Goal: Task Accomplishment & Management: Manage account settings

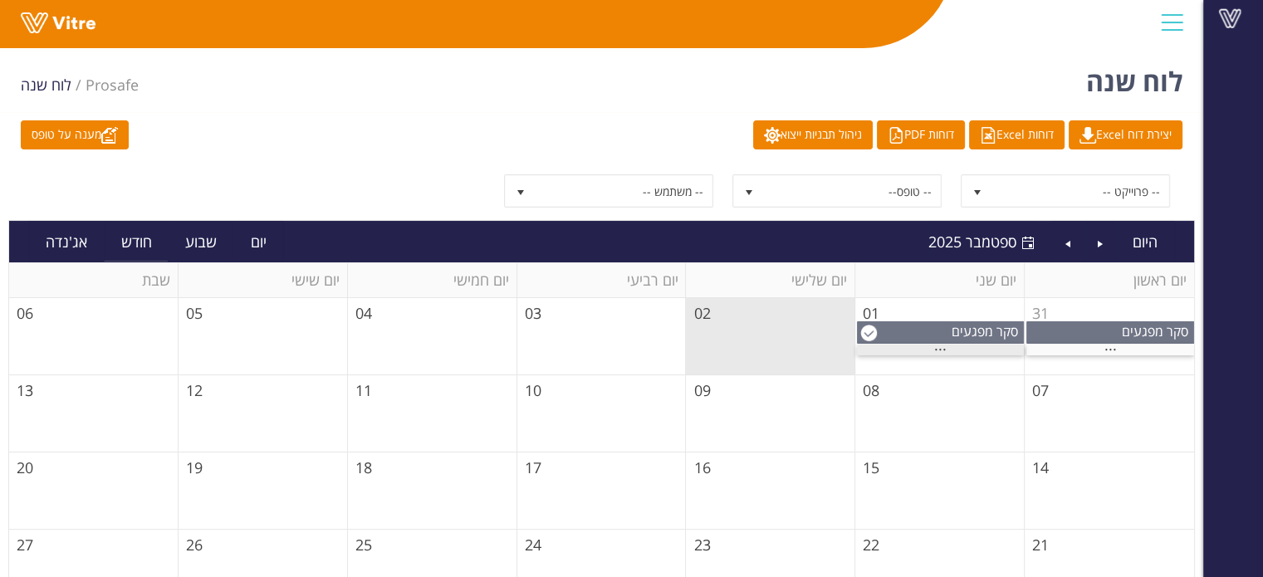
click at [933, 349] on div "..." at bounding box center [940, 350] width 167 height 11
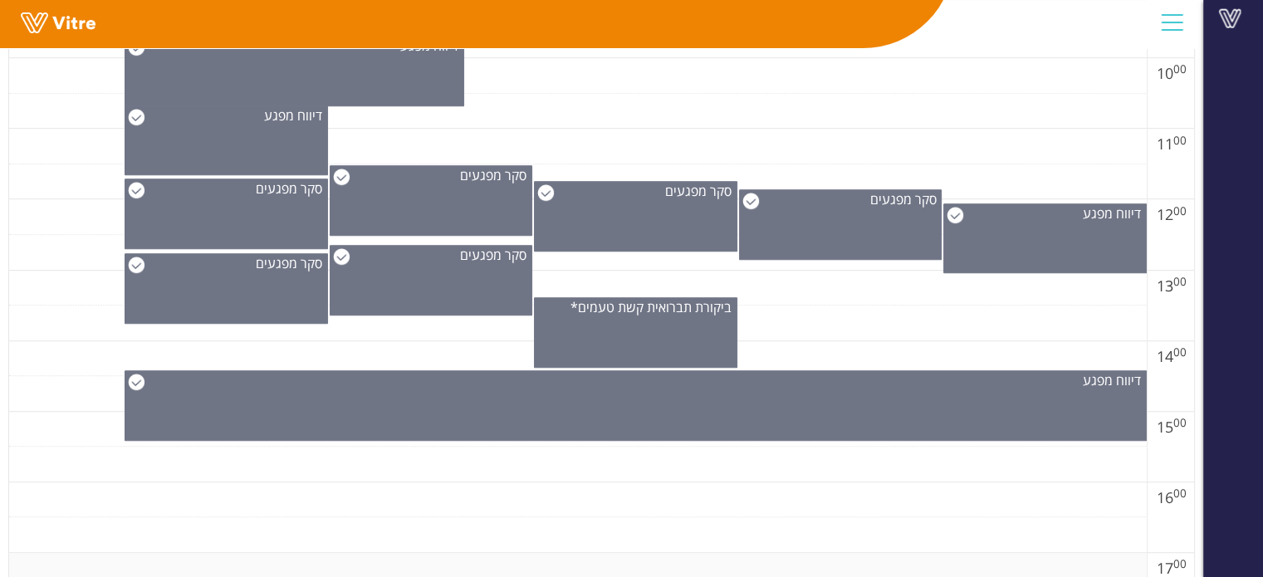
scroll to position [1079, 0]
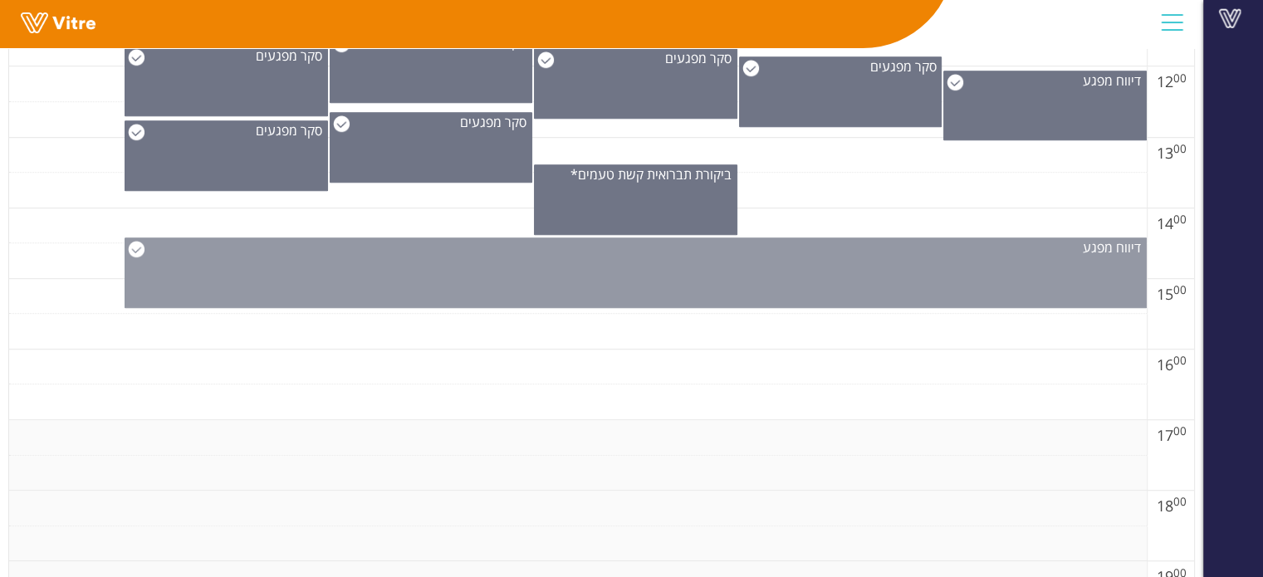
click at [721, 277] on div "דיווח מפגע" at bounding box center [636, 272] width 1022 height 71
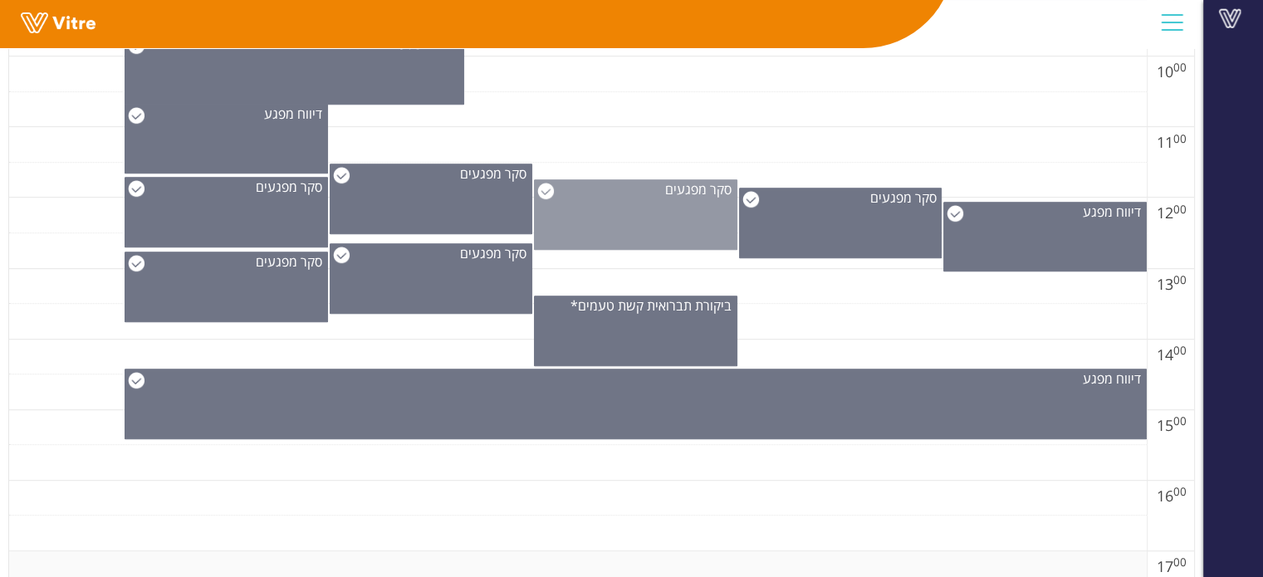
scroll to position [830, 0]
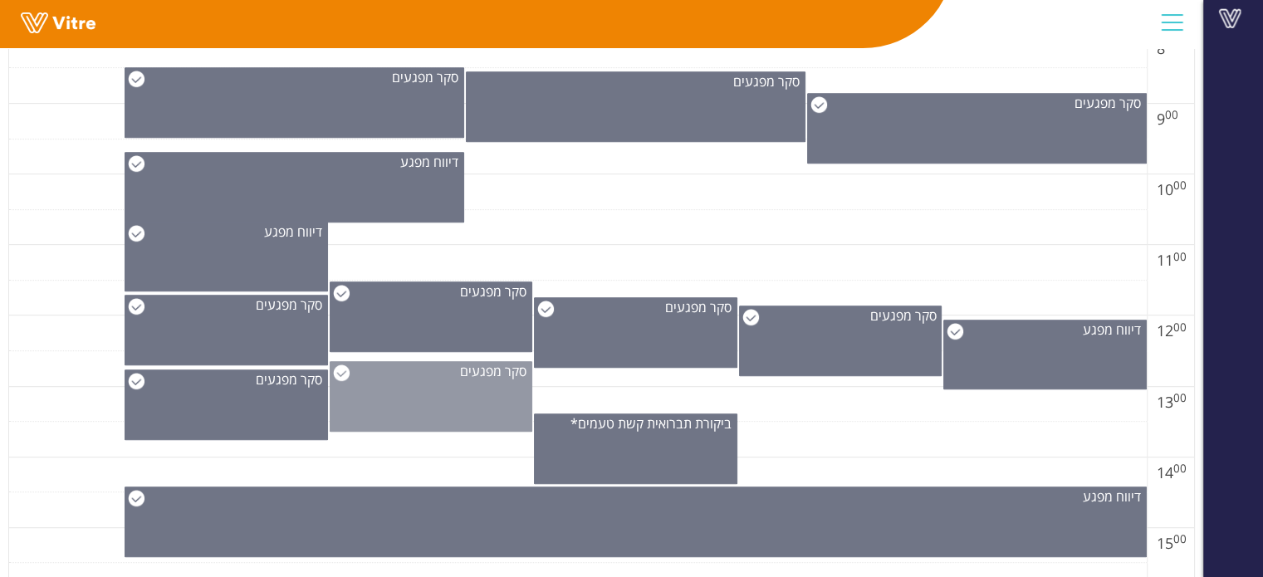
click at [473, 399] on div "סקר מפגעים" at bounding box center [431, 396] width 203 height 71
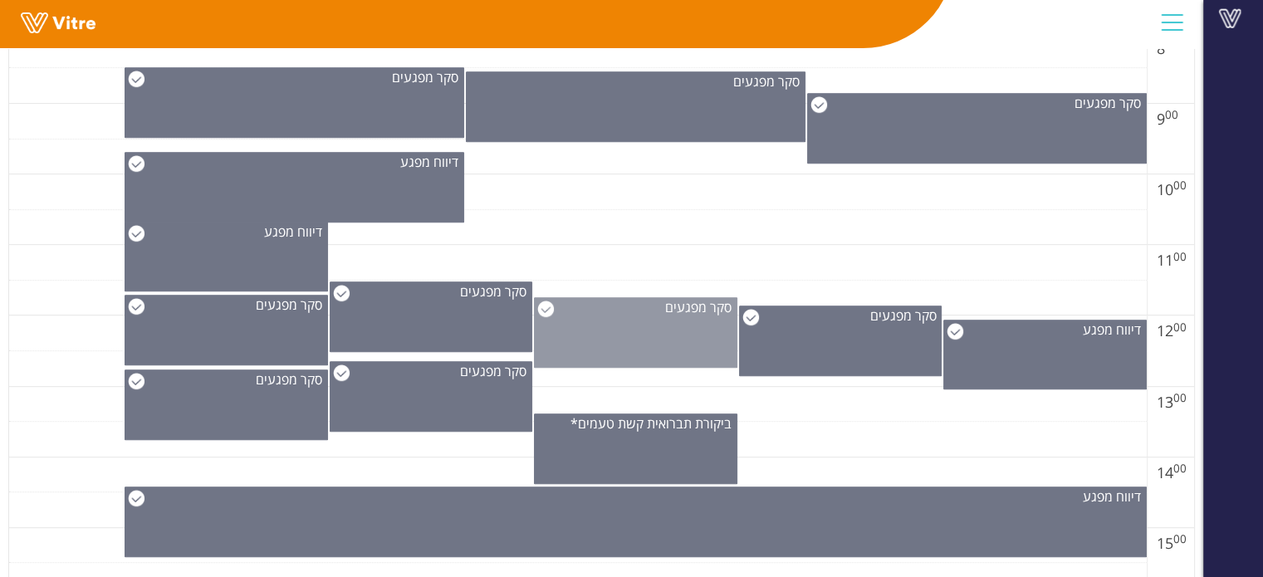
click at [584, 365] on div "סקר מפגעים" at bounding box center [635, 332] width 203 height 71
click at [589, 364] on div "סקר מפגעים" at bounding box center [635, 332] width 203 height 71
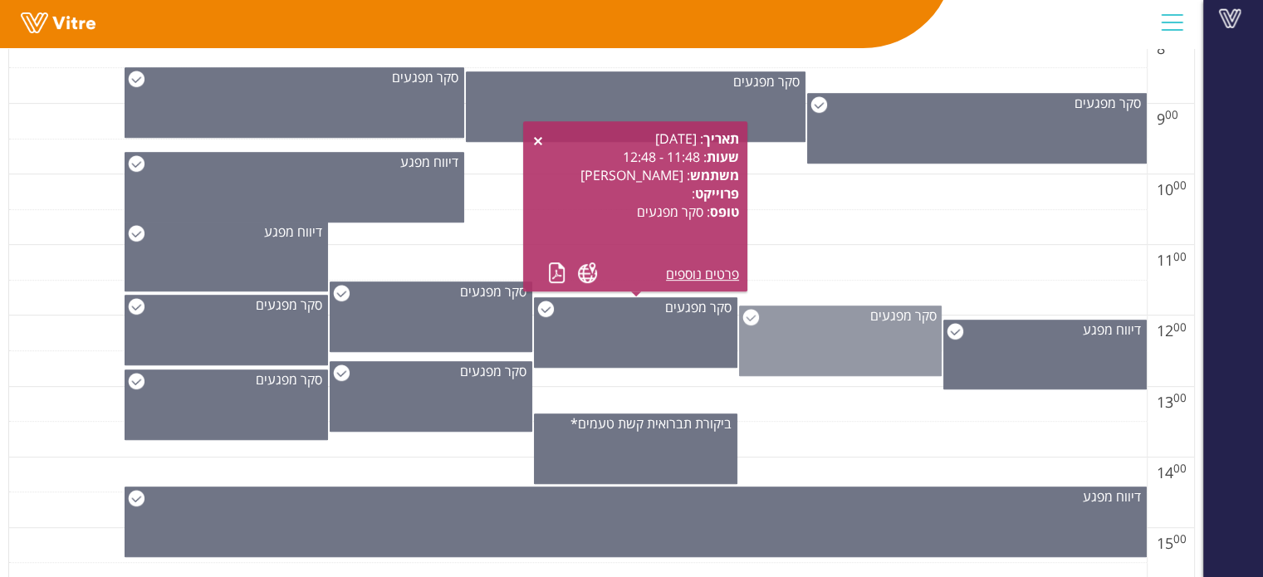
drag, startPoint x: 813, startPoint y: 351, endPoint x: 817, endPoint y: 360, distance: 9.3
click at [814, 351] on div "סקר מפגעים" at bounding box center [840, 341] width 203 height 71
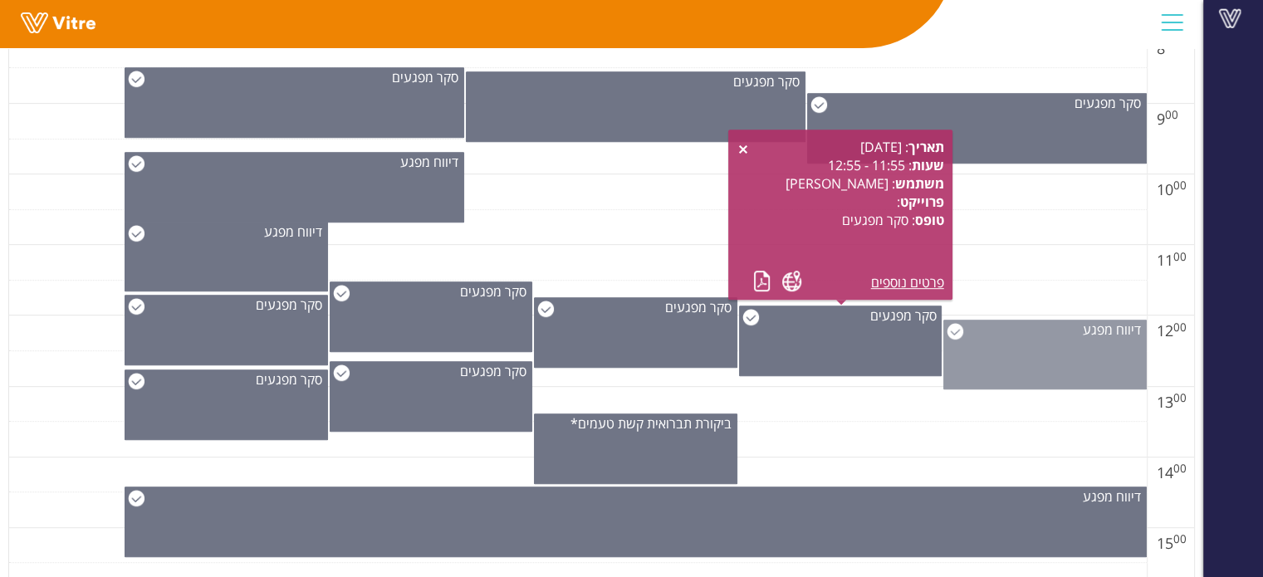
click at [990, 373] on div "דיווח מפגע" at bounding box center [1044, 355] width 203 height 70
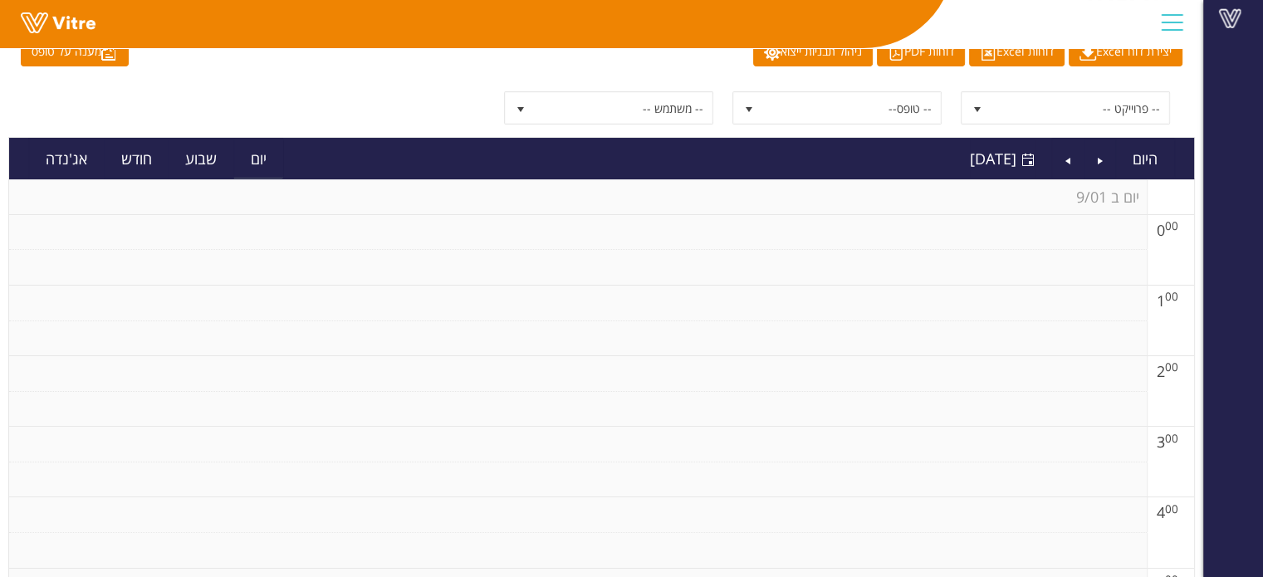
scroll to position [0, 0]
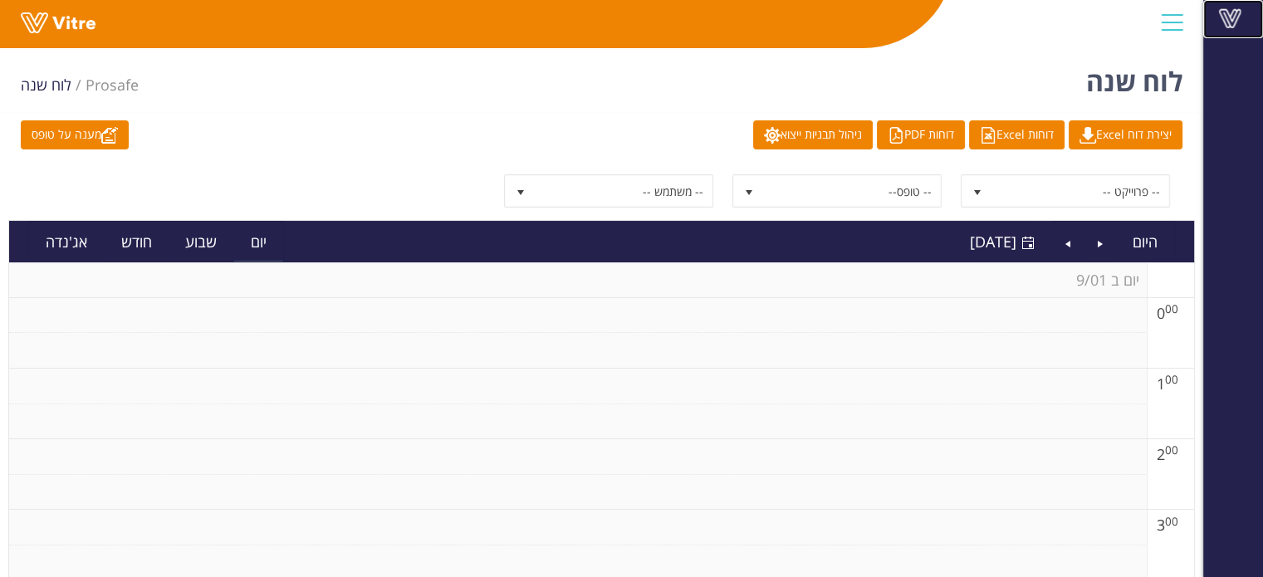
click at [1221, 19] on span at bounding box center [1230, 18] width 42 height 20
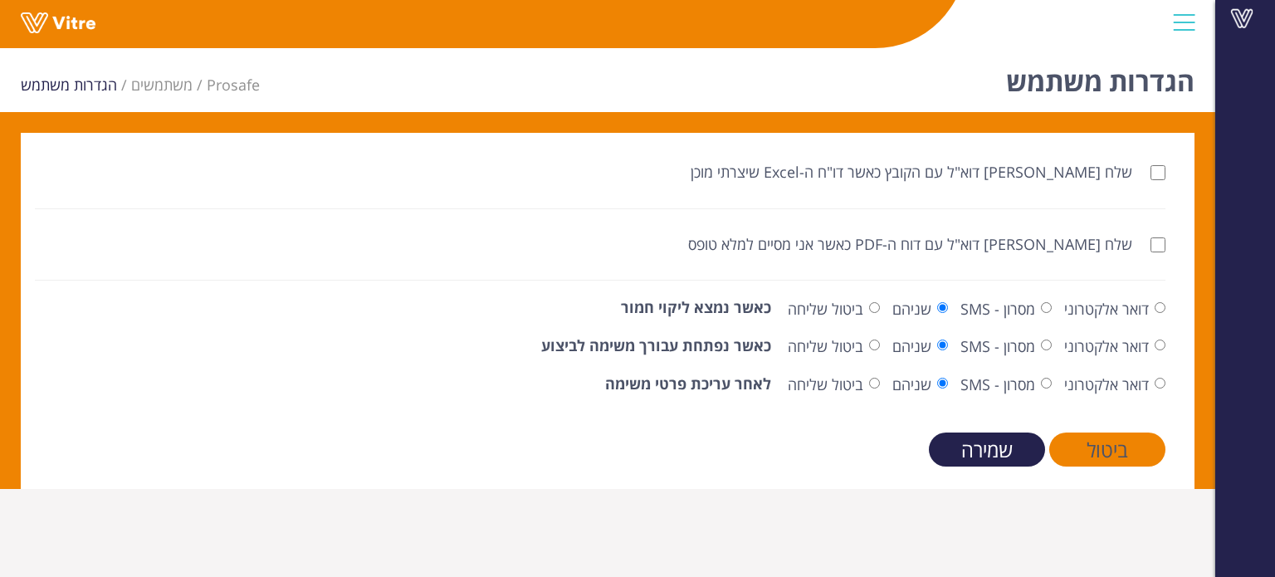
click at [1162, 252] on label "שלח לי דוא"ל עם דוח ה-PDF כאשר אני מסיים למלא טופס" at bounding box center [926, 245] width 477 height 22
click at [1162, 252] on input "שלח לי דוא"ל עם דוח ה-PDF כאשר אני מסיים למלא טופס" at bounding box center [1158, 244] width 15 height 15
checkbox input "true"
click at [1155, 178] on input "שלח לי דוא"ל עם הקובץ כאשר דו"ח ה-Excel שיצרתי מוכן" at bounding box center [1158, 172] width 15 height 15
checkbox input "true"
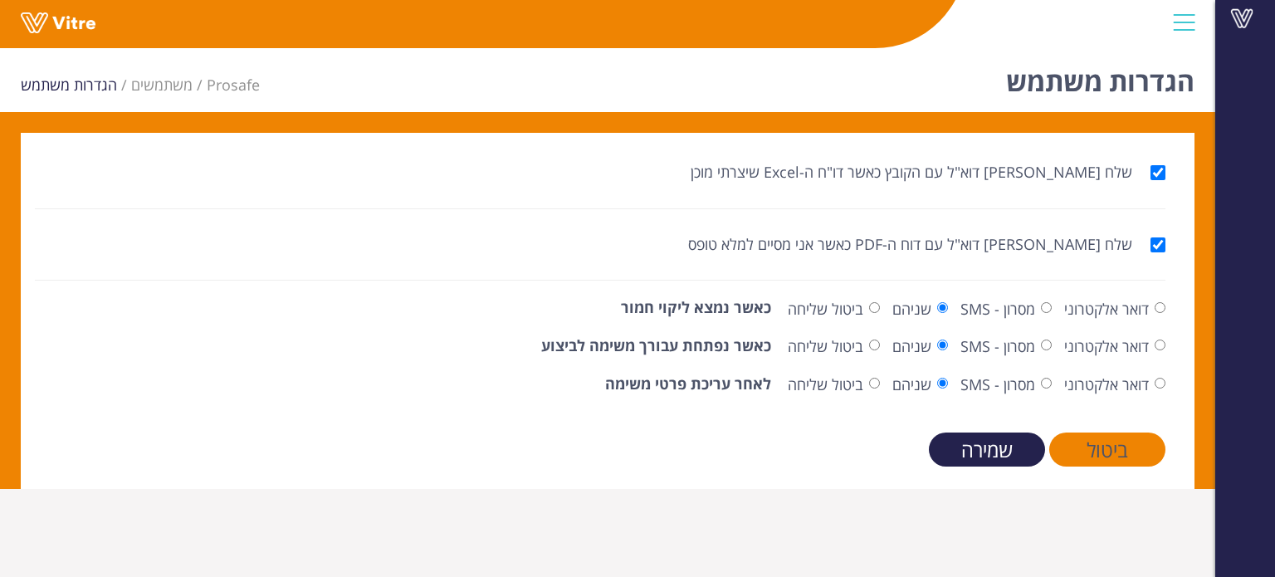
click at [1011, 445] on input "שמירה" at bounding box center [987, 450] width 116 height 34
click at [154, 89] on link "משתמשים" at bounding box center [161, 85] width 61 height 20
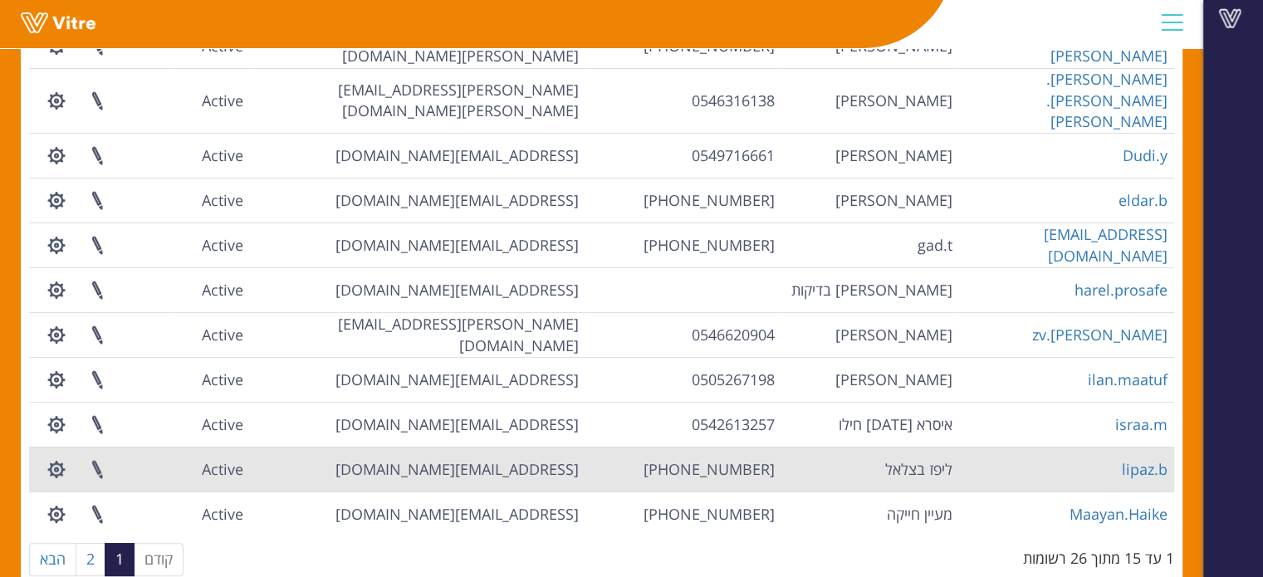
scroll to position [379, 0]
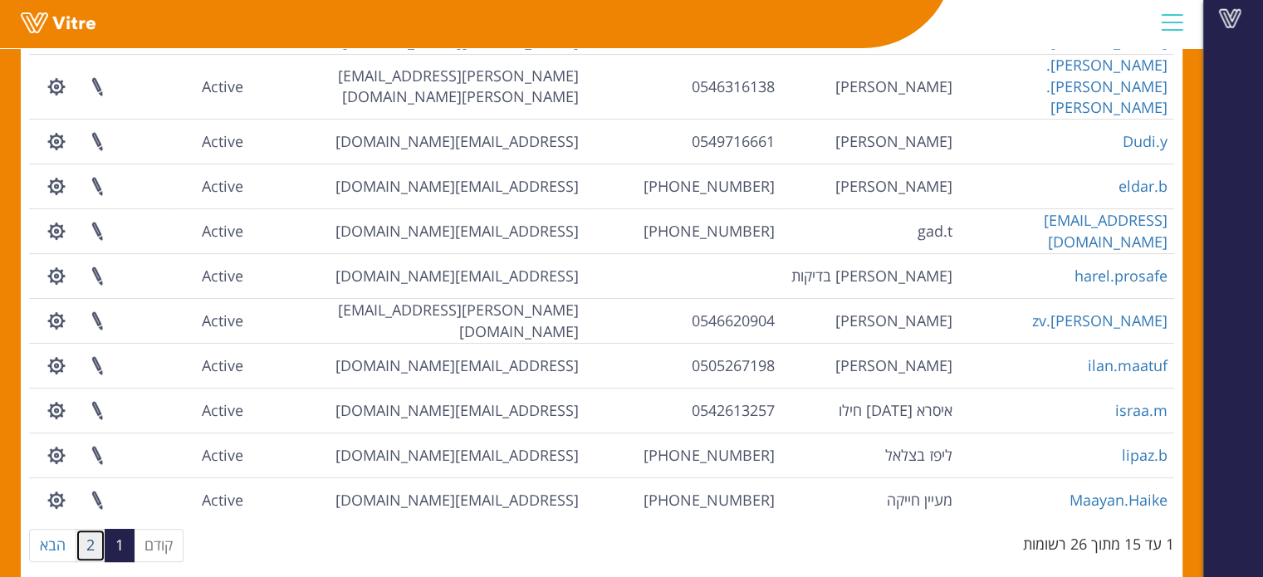
click at [96, 529] on link "2" at bounding box center [91, 545] width 30 height 33
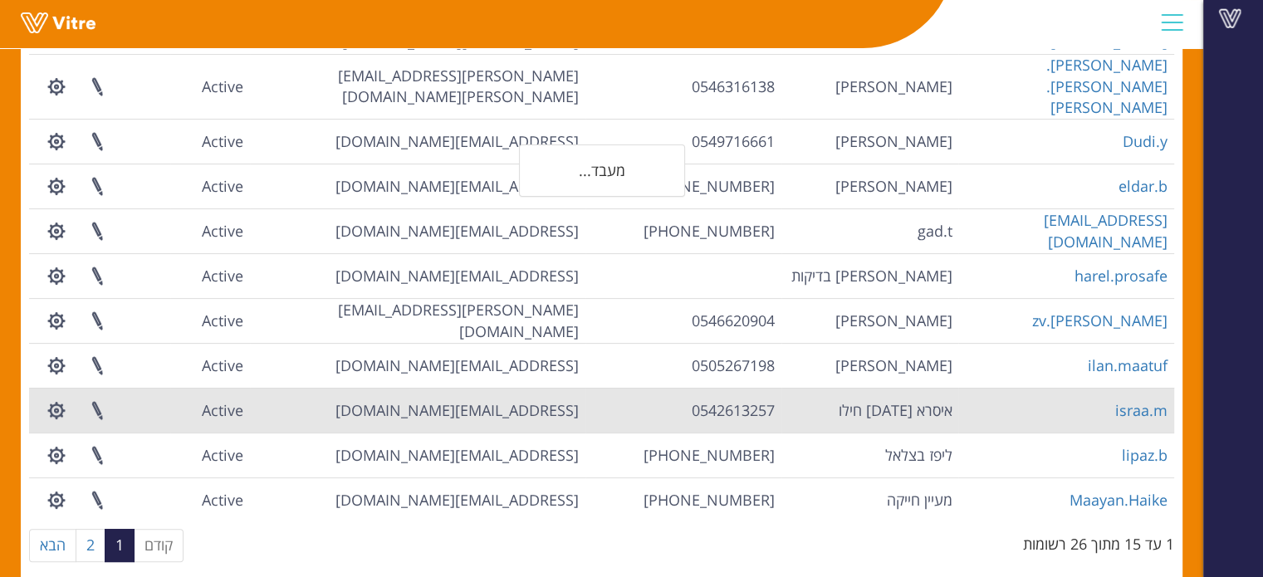
scroll to position [199, 0]
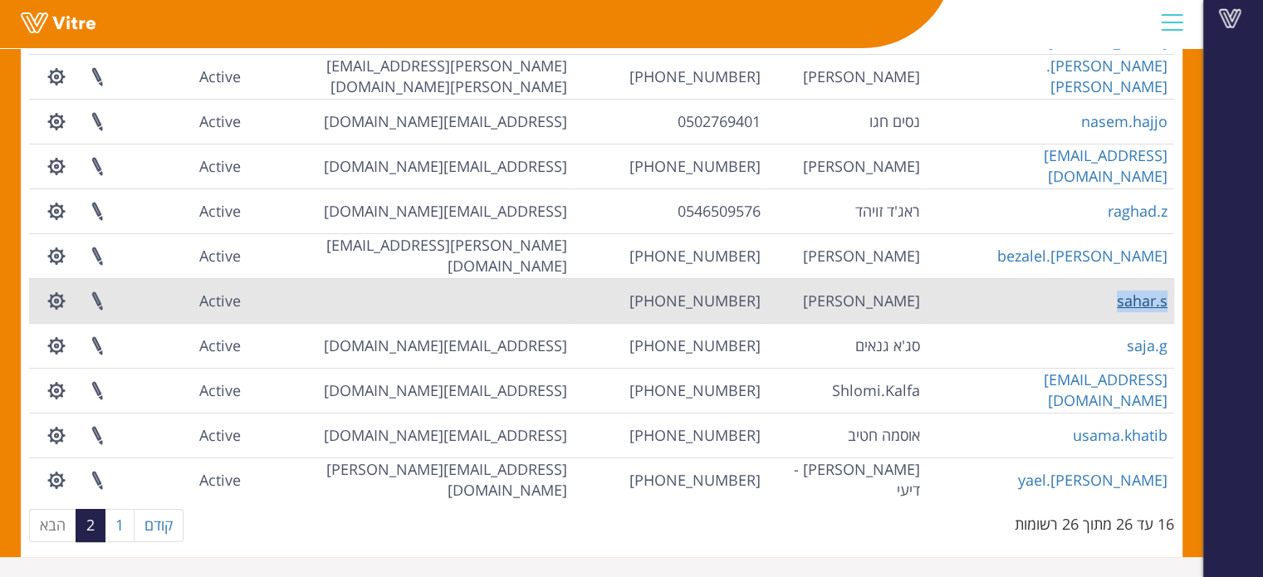
drag, startPoint x: 1116, startPoint y: 301, endPoint x: 1165, endPoint y: 303, distance: 49.0
click at [1165, 303] on td "sahar.s" at bounding box center [1050, 300] width 248 height 45
copy link "sahar.s"
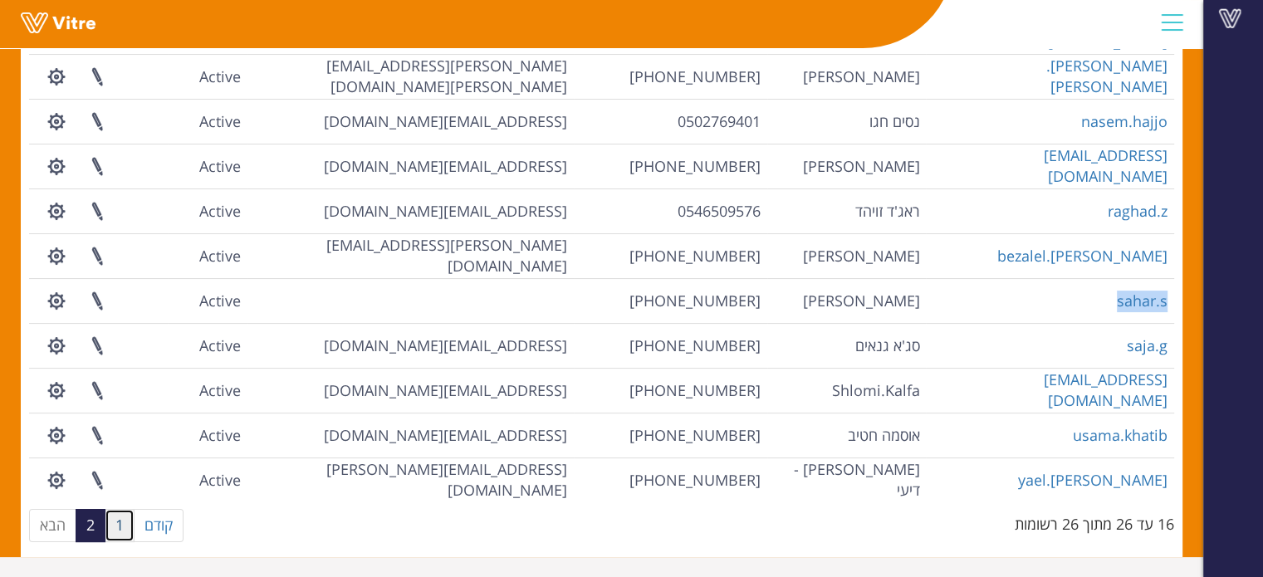
click at [116, 524] on link "1" at bounding box center [120, 525] width 30 height 33
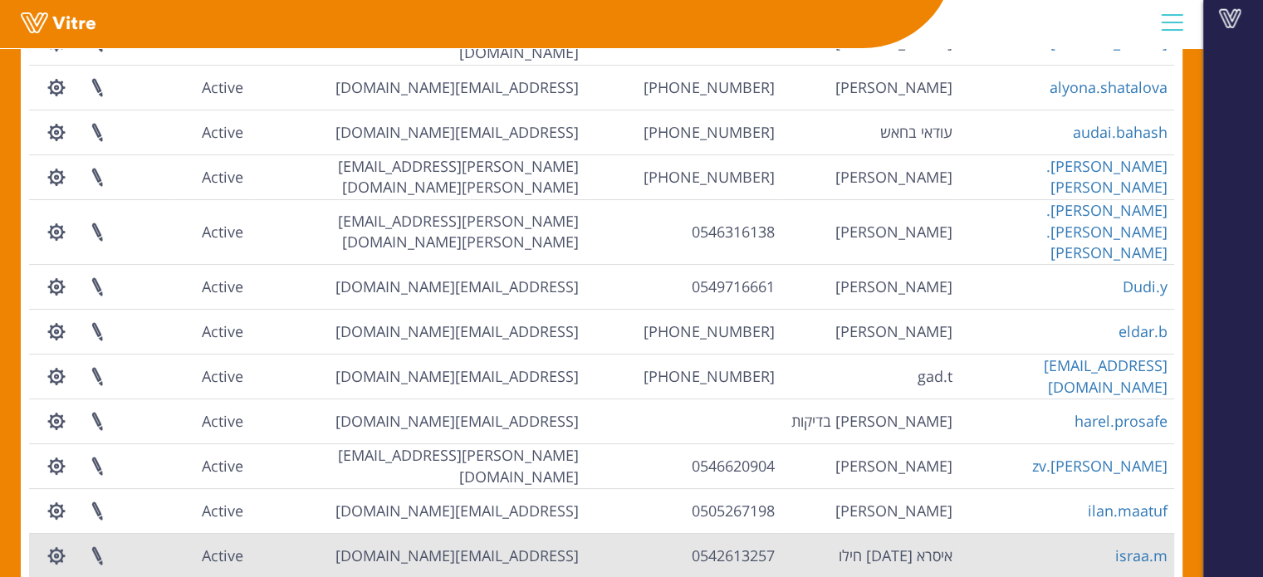
scroll to position [379, 0]
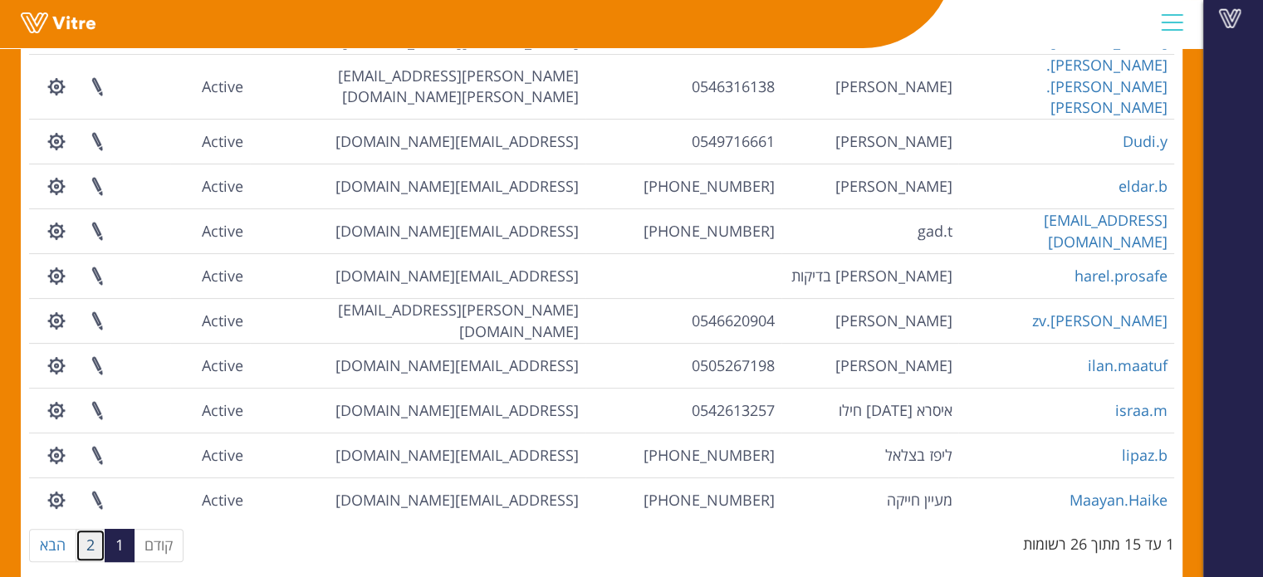
click at [91, 529] on link "2" at bounding box center [91, 545] width 30 height 33
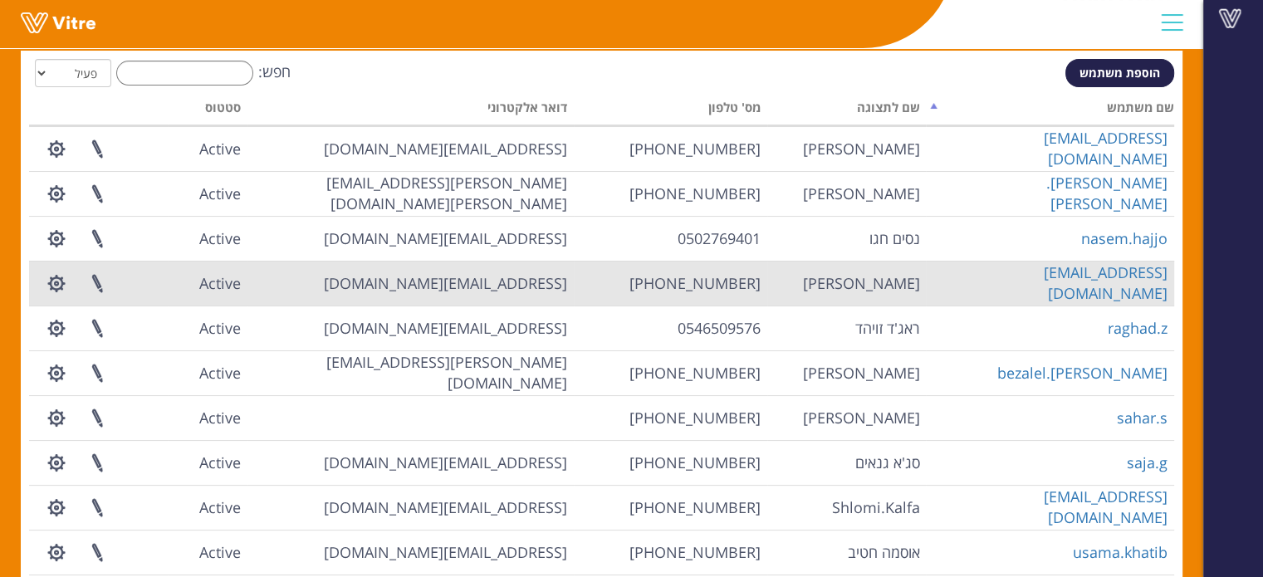
scroll to position [199, 0]
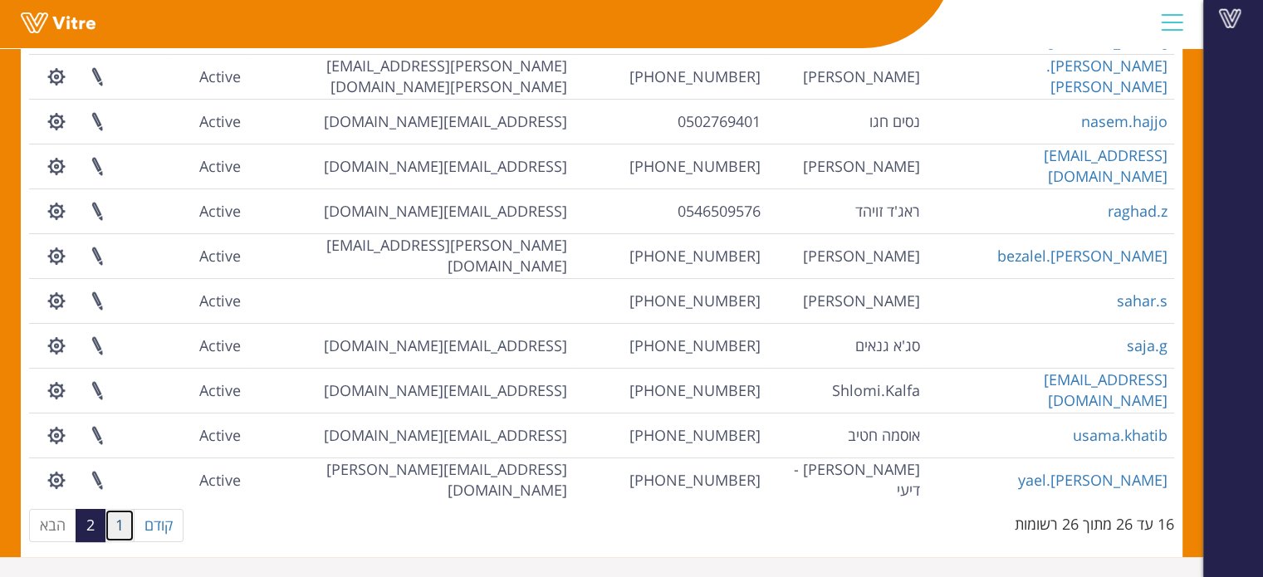
click at [120, 526] on link "1" at bounding box center [120, 525] width 30 height 33
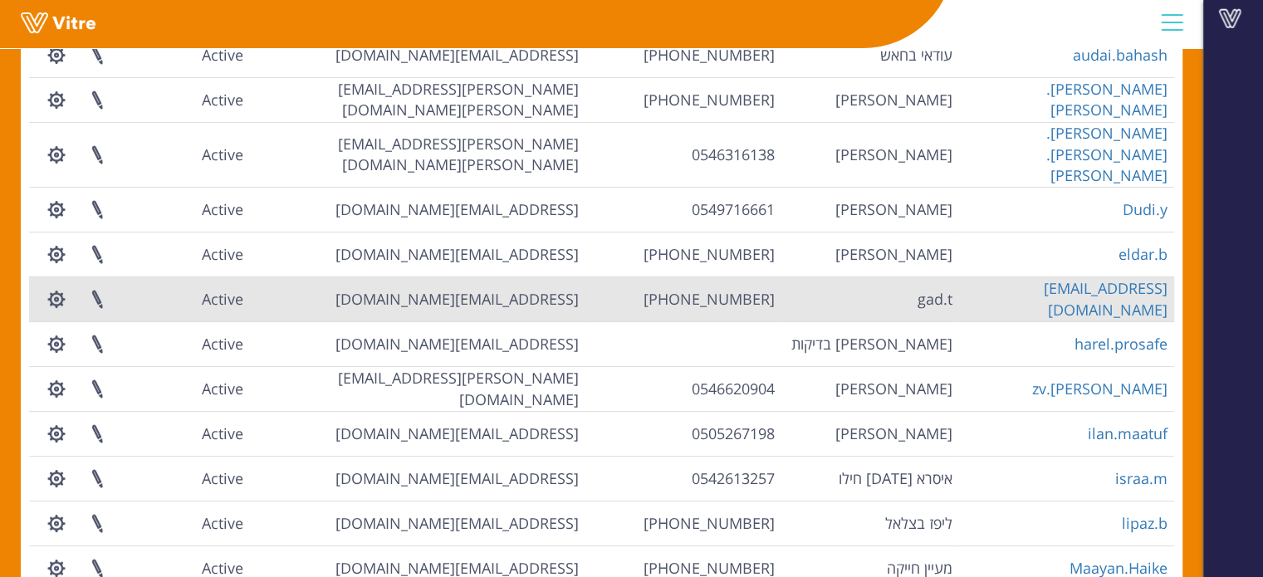
scroll to position [379, 0]
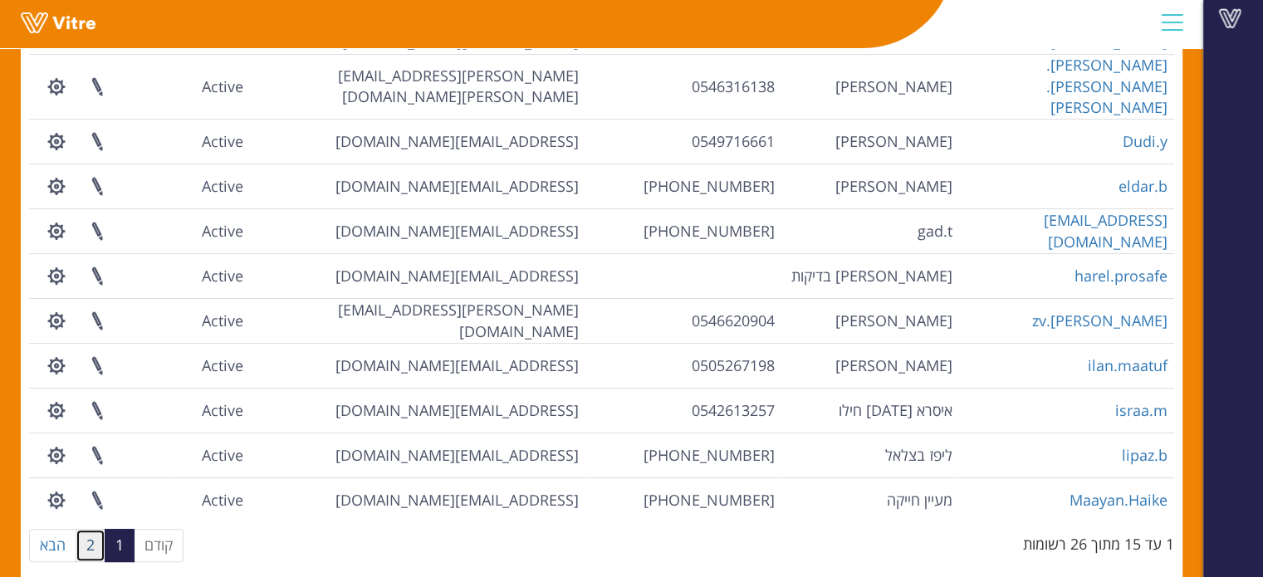
click at [99, 529] on link "2" at bounding box center [91, 545] width 30 height 33
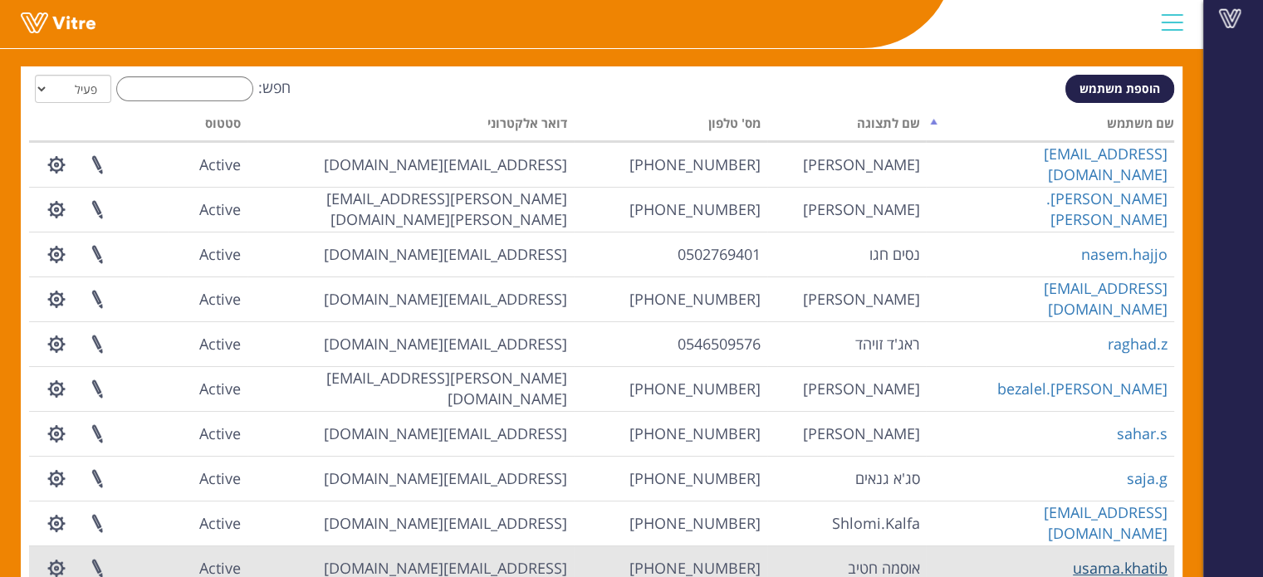
scroll to position [0, 0]
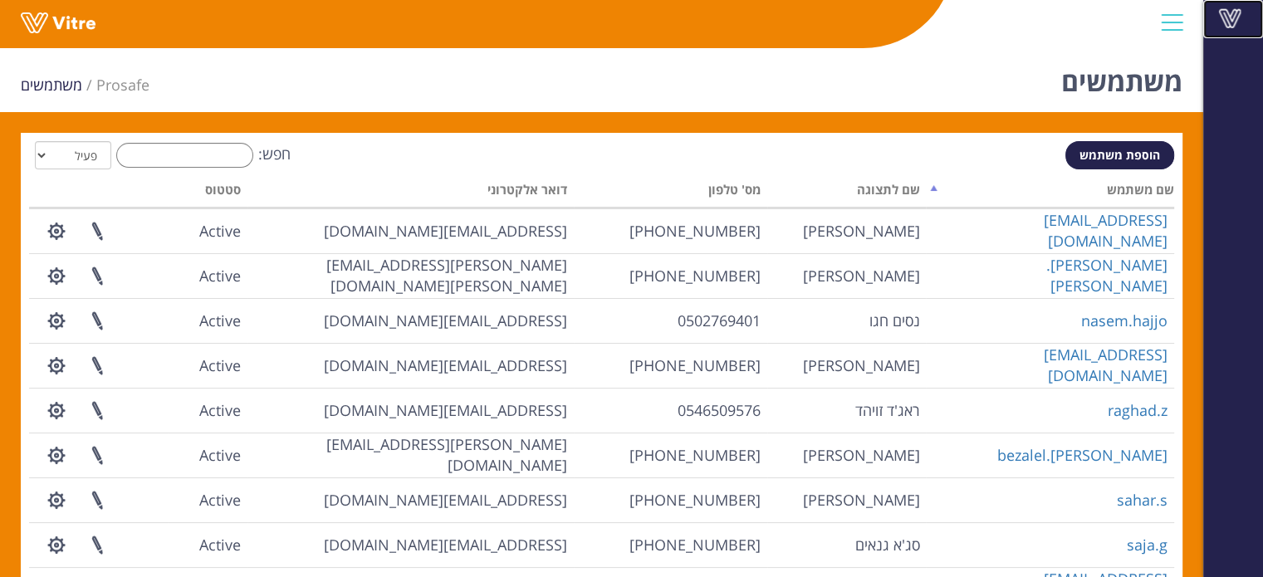
click at [1240, 18] on span at bounding box center [1230, 18] width 42 height 20
